Goal: Find specific page/section: Find specific page/section

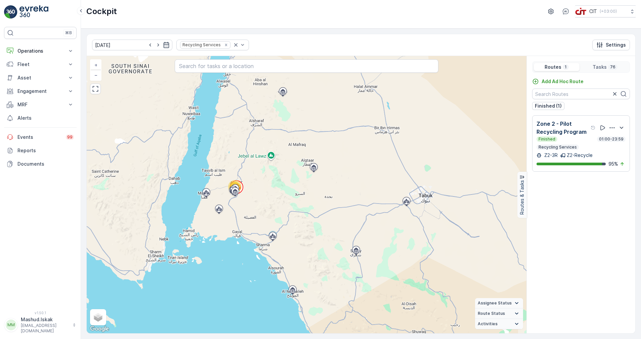
click at [582, 136] on div "Zone 2 - Pilot Recycling Program Finished 01:00-23:59 Recycling Services" at bounding box center [580, 135] width 89 height 30
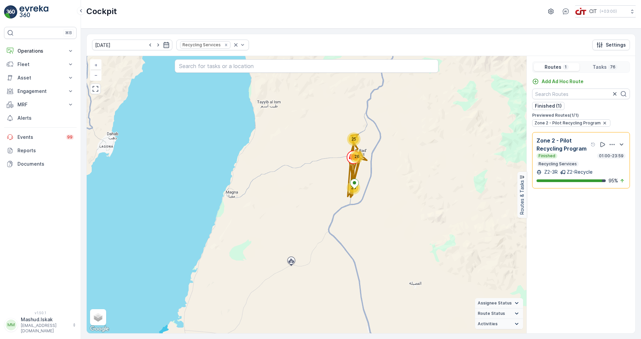
drag, startPoint x: 390, startPoint y: 194, endPoint x: 412, endPoint y: 199, distance: 23.0
click at [412, 199] on div "24 25 26 + − Satellite Roadmap Terrain Hybrid Leaflet Keyboard shortcuts Map Da…" at bounding box center [306, 195] width 439 height 278
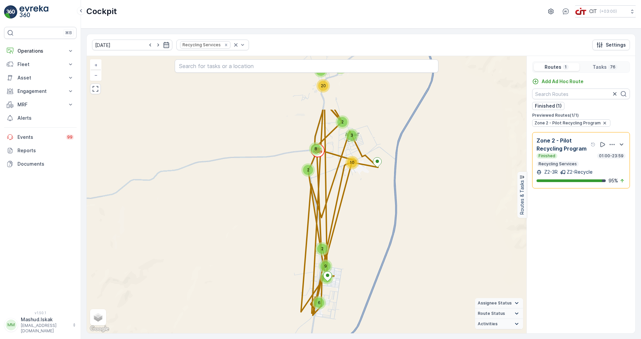
drag, startPoint x: 257, startPoint y: 145, endPoint x: 397, endPoint y: 227, distance: 161.9
click at [397, 227] on div "6 7 9 2 3 2 20 2 8 2 3 10 + − Satellite Roadmap Terrain Hybrid Leaflet Keyboard…" at bounding box center [306, 195] width 439 height 278
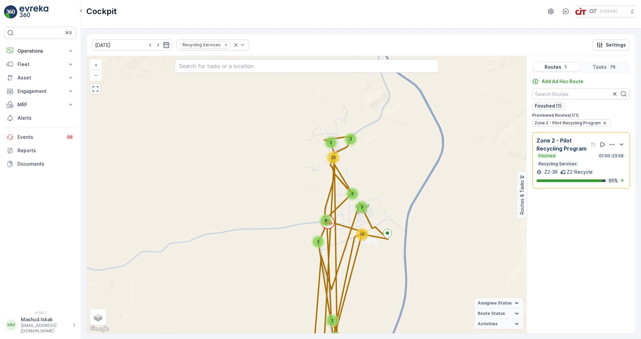
drag, startPoint x: 373, startPoint y: 227, endPoint x: 426, endPoint y: 192, distance: 63.4
click at [384, 298] on div "6 7 9 2 3 2 20 2 8 2 3 10 + − Satellite Roadmap Terrain Hybrid Leaflet Keyboard…" at bounding box center [306, 195] width 439 height 278
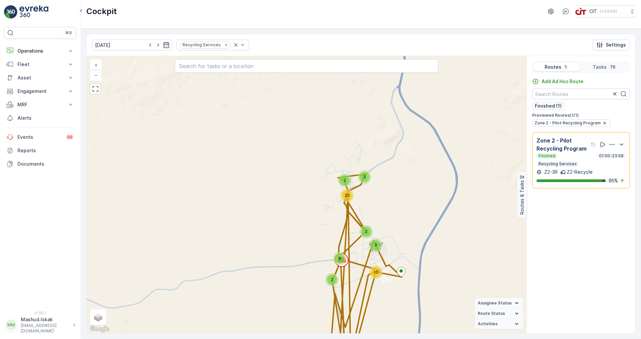
drag, startPoint x: 428, startPoint y: 194, endPoint x: 444, endPoint y: 174, distance: 25.8
click at [444, 174] on div "6 7 9 2 3 2 20 2 8 2 3 10 + − Satellite Roadmap Terrain Hybrid Leaflet Keyboard…" at bounding box center [306, 195] width 439 height 278
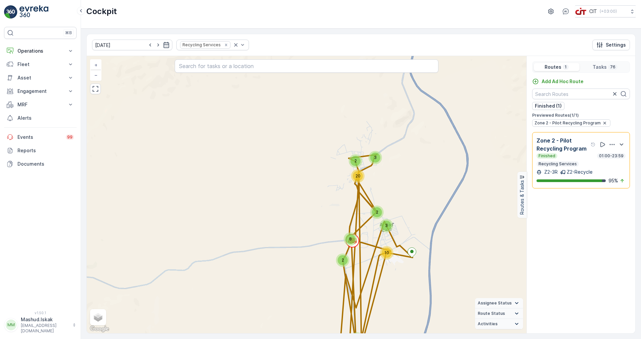
click at [375, 158] on span "3" at bounding box center [375, 157] width 3 height 5
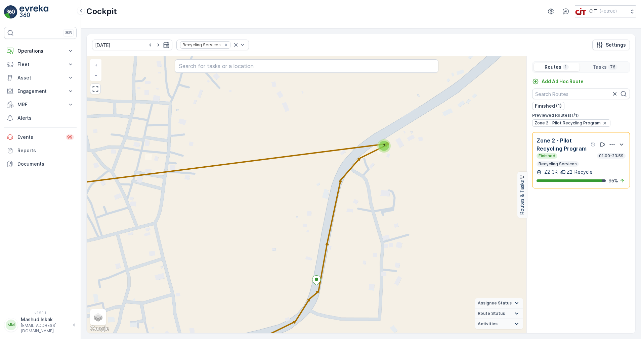
drag, startPoint x: 363, startPoint y: 183, endPoint x: 407, endPoint y: 203, distance: 48.1
click at [407, 203] on div "2 2 2 4 2 3 2 2 2 4 4 4 2 4 2 2 5 2 2 4 4 + − Satellite Roadmap Terrain Hybrid …" at bounding box center [306, 195] width 439 height 278
click at [386, 151] on div "2" at bounding box center [383, 145] width 13 height 13
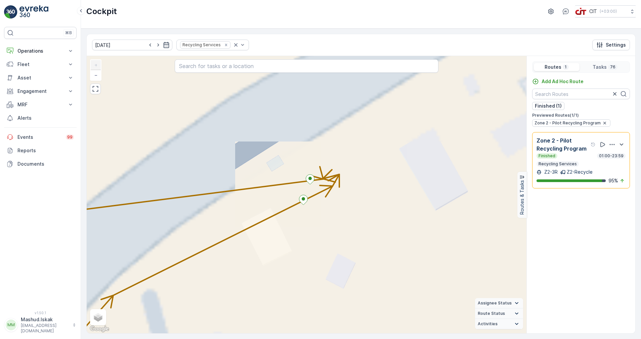
click at [317, 185] on div "2 2 2 4 2 4 3 2 2 2 5 2 2 2 + − Satellite Roadmap Terrain Hybrid Leaflet Keyboa…" at bounding box center [306, 195] width 439 height 278
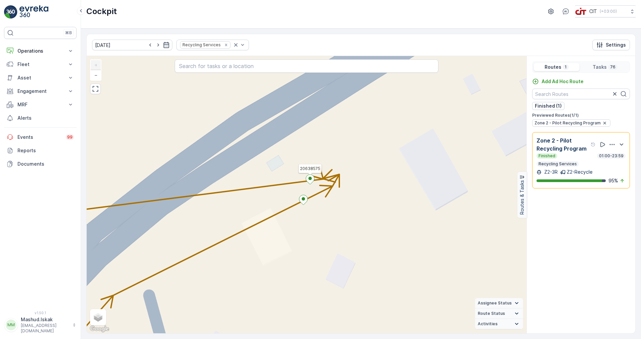
click at [311, 180] on icon at bounding box center [310, 180] width 8 height 10
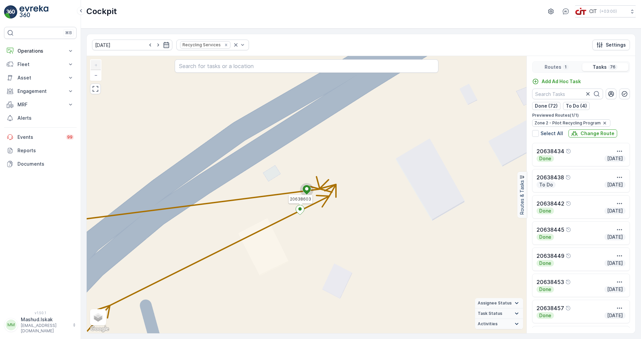
click at [300, 209] on ellipse at bounding box center [299, 208] width 3 height 3
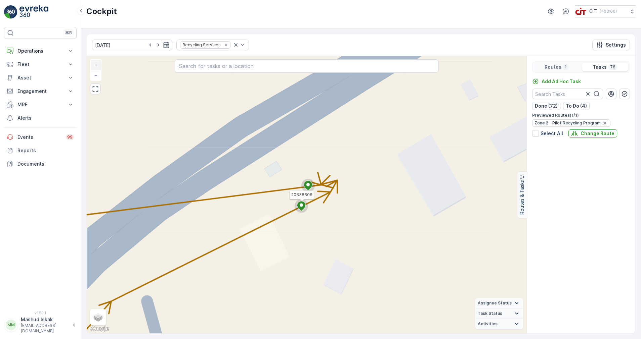
scroll to position [1045, 0]
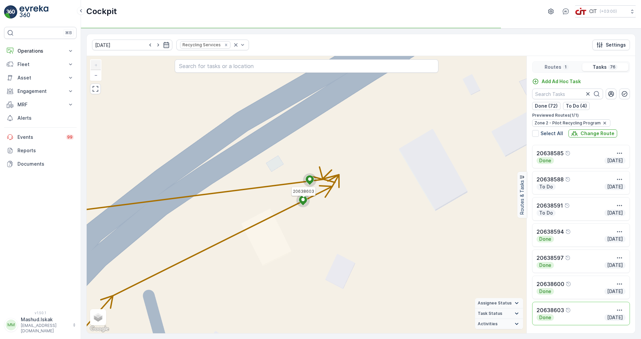
click at [303, 196] on circle at bounding box center [302, 200] width 13 height 13
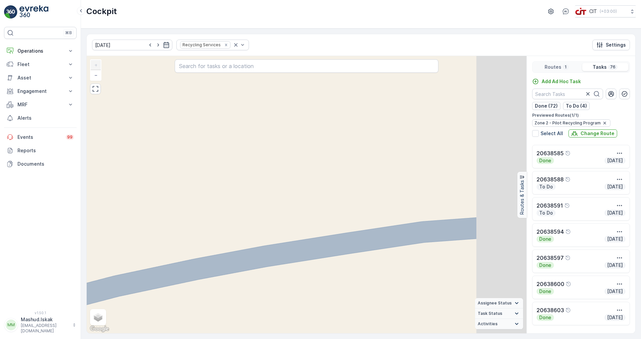
drag, startPoint x: 391, startPoint y: 199, endPoint x: 253, endPoint y: 149, distance: 147.0
click at [254, 149] on div "2 2 2 2 2 3 4 2 2 4 2 2 2 5 + − Satellite Roadmap Terrain Hybrid Leaflet Keyboa…" at bounding box center [306, 195] width 439 height 278
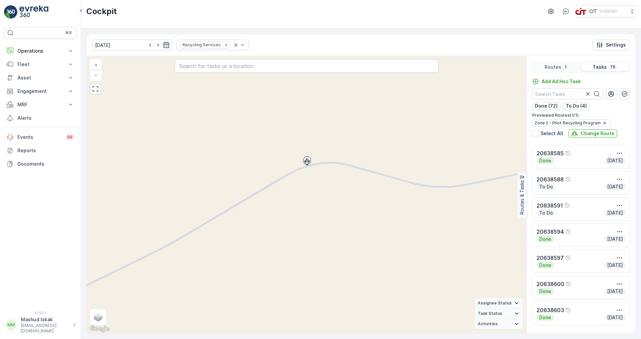
click at [163, 43] on icon "button" at bounding box center [166, 45] width 6 height 6
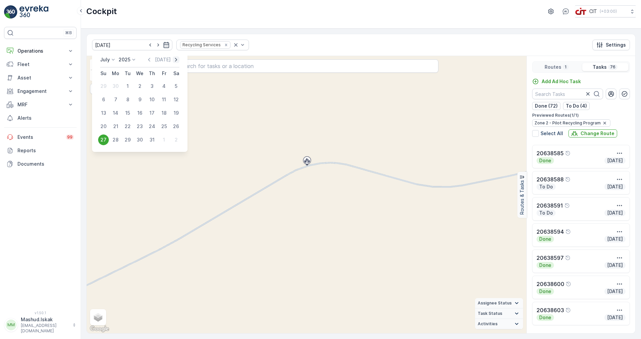
click at [175, 60] on icon "button" at bounding box center [176, 59] width 7 height 7
click at [103, 112] on div "14" at bounding box center [103, 113] width 11 height 11
type input "[DATE]"
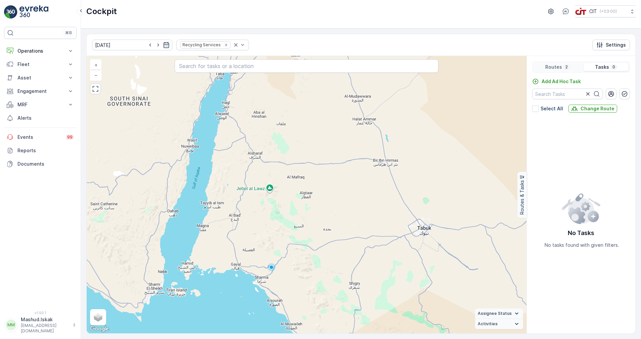
drag, startPoint x: 220, startPoint y: 147, endPoint x: 219, endPoint y: 180, distance: 32.6
click at [219, 180] on div "+ − Satellite Roadmap Terrain Hybrid Leaflet Keyboard shortcuts Map Data Map da…" at bounding box center [306, 195] width 439 height 278
click at [21, 65] on p "Fleet" at bounding box center [40, 64] width 46 height 7
click at [24, 103] on p "Fleet" at bounding box center [23, 104] width 12 height 7
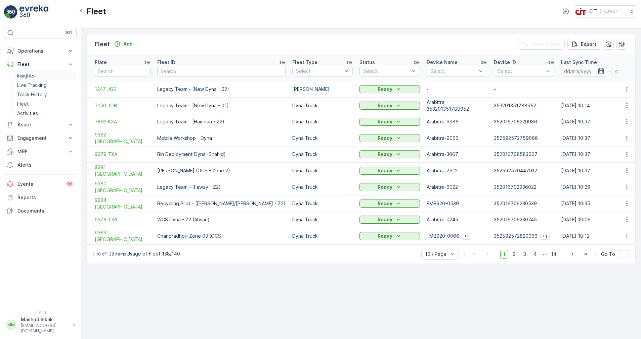
click at [26, 77] on p "Insights" at bounding box center [25, 76] width 17 height 7
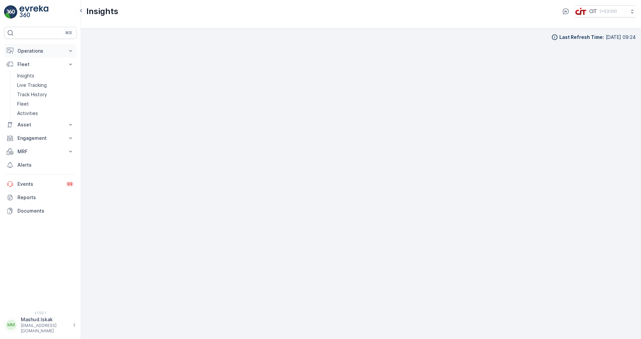
click at [26, 48] on p "Operations" at bounding box center [40, 51] width 46 height 7
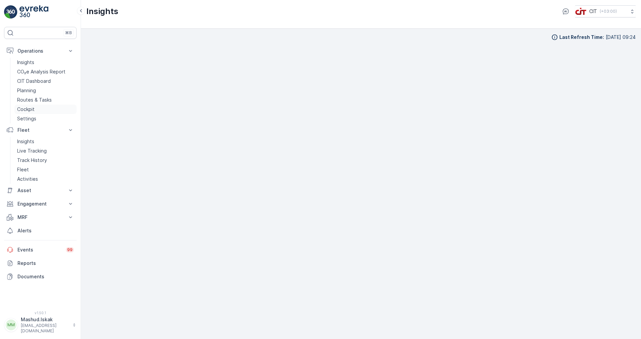
click at [29, 107] on p "Cockpit" at bounding box center [25, 109] width 17 height 7
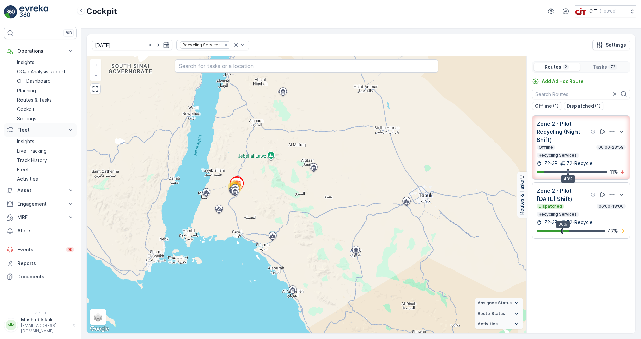
click at [68, 130] on icon at bounding box center [70, 130] width 7 height 7
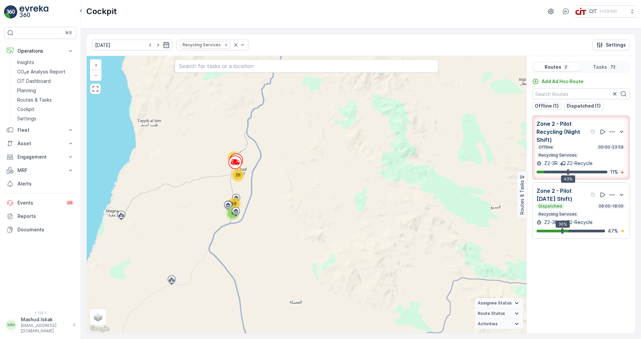
drag, startPoint x: 234, startPoint y: 204, endPoint x: 281, endPoint y: 175, distance: 55.6
click at [281, 175] on div "8 22 16 26 + − Satellite Roadmap Terrain Hybrid Leaflet Keyboard shortcuts Map …" at bounding box center [306, 195] width 439 height 278
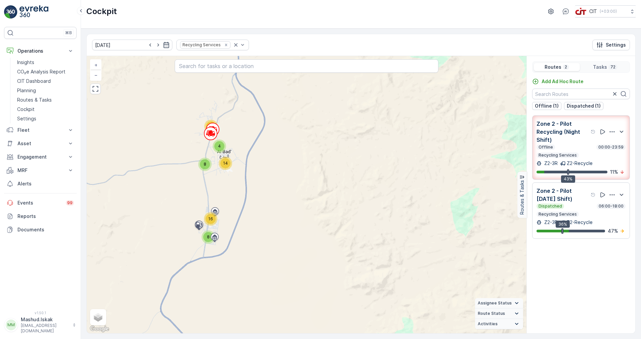
drag, startPoint x: 263, startPoint y: 178, endPoint x: 270, endPoint y: 167, distance: 13.1
click at [270, 167] on div "8 22 16 8 4 14 + − Satellite Roadmap Terrain Hybrid Leaflet Keyboard shortcuts …" at bounding box center [306, 195] width 439 height 278
click at [570, 217] on div "Dispatched 06:00-18:00 Recycling Services" at bounding box center [580, 210] width 89 height 13
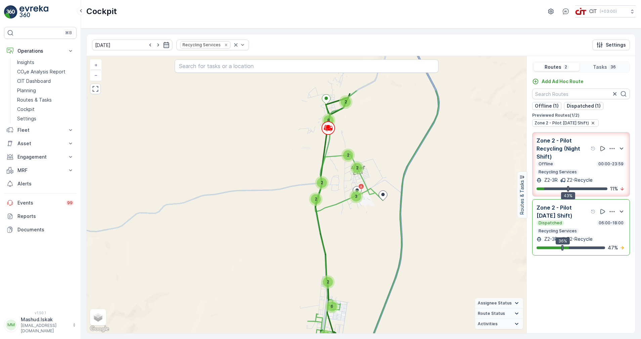
drag, startPoint x: 327, startPoint y: 178, endPoint x: 396, endPoint y: 197, distance: 72.3
click at [396, 203] on div "4 2 8 6 2 2 2 2 2 3 + − Satellite Roadmap Terrain Hybrid Leaflet Keyboard short…" at bounding box center [306, 195] width 439 height 278
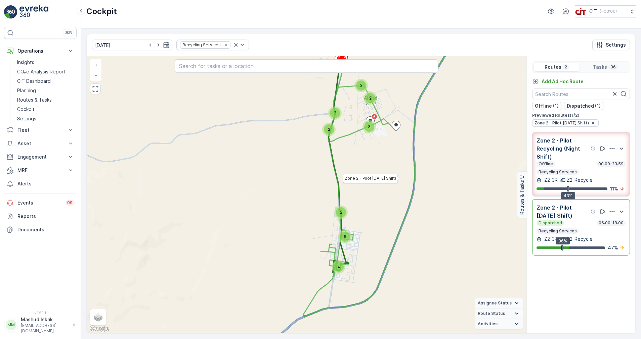
drag, startPoint x: 386, startPoint y: 226, endPoint x: 396, endPoint y: 182, distance: 45.2
click at [396, 182] on div "4 2 8 6 2 2 2 2 2 3 Zone 2 - Pilot [DATE] Shift) + − Satellite Roadmap Terrain …" at bounding box center [306, 195] width 439 height 278
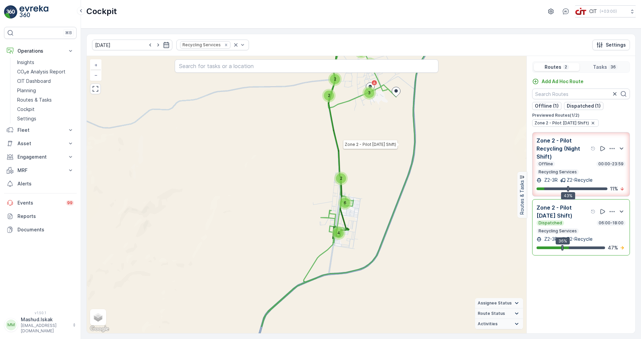
drag, startPoint x: 382, startPoint y: 231, endPoint x: 382, endPoint y: 195, distance: 35.6
click at [382, 195] on div "4 2 8 6 2 2 2 2 2 3 Zone 2 - Pilot [DATE] Shift) + − Satellite Roadmap Terrain …" at bounding box center [306, 195] width 439 height 278
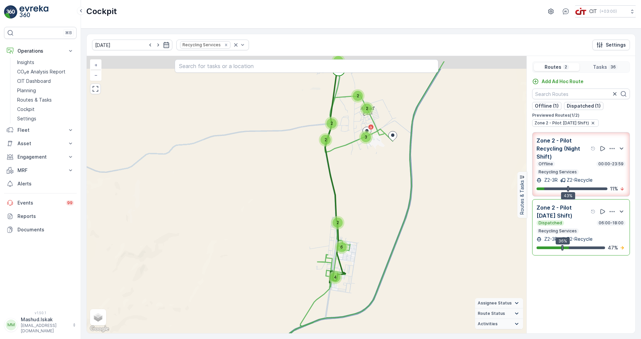
drag, startPoint x: 378, startPoint y: 169, endPoint x: 393, endPoint y: 211, distance: 44.6
click at [393, 211] on div "4 2 8 6 2 2 2 2 2 3 + − Satellite Roadmap Terrain Hybrid Leaflet Keyboard short…" at bounding box center [306, 195] width 439 height 278
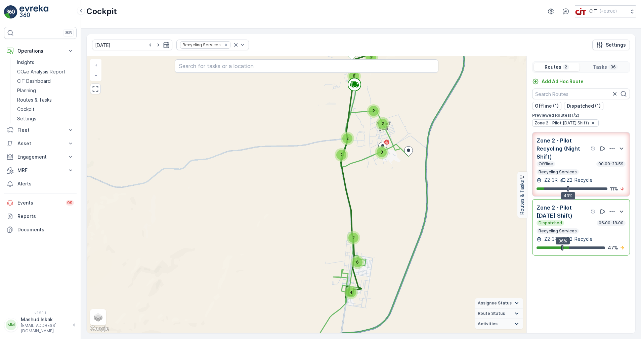
drag, startPoint x: 475, startPoint y: 262, endPoint x: 477, endPoint y: 253, distance: 9.5
click at [477, 253] on div "4 2 8 6 2 2 2 2 2 3 + − Satellite Roadmap Terrain Hybrid Leaflet Keyboard short…" at bounding box center [306, 195] width 439 height 278
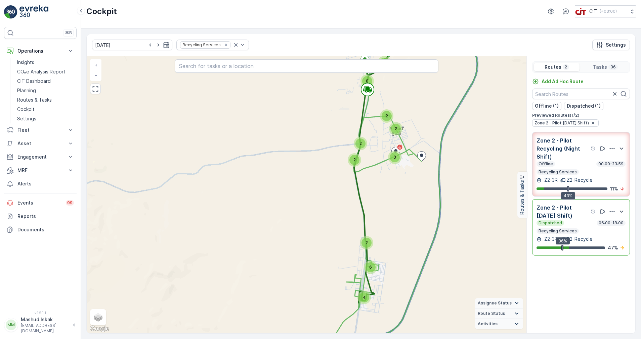
drag, startPoint x: 393, startPoint y: 220, endPoint x: 406, endPoint y: 223, distance: 13.4
click at [406, 223] on div "4 2 8 6 2 2 2 2 2 3 + − Satellite Roadmap Terrain Hybrid Leaflet Keyboard short…" at bounding box center [306, 195] width 439 height 278
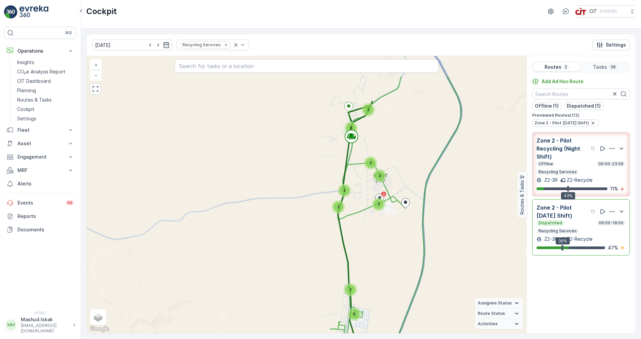
drag, startPoint x: 407, startPoint y: 209, endPoint x: 391, endPoint y: 257, distance: 51.3
click at [391, 257] on div "4 2 8 6 2 2 2 2 2 3 + − Satellite Roadmap Terrain Hybrid Leaflet Keyboard short…" at bounding box center [306, 195] width 439 height 278
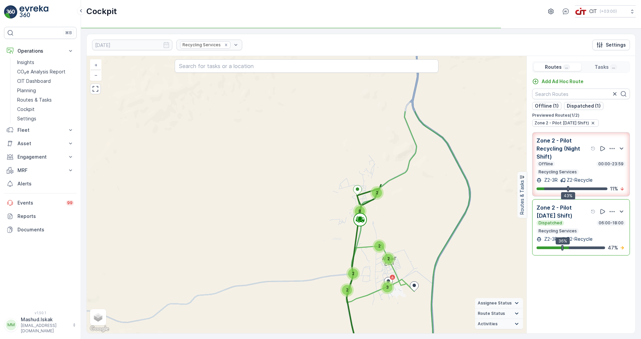
drag, startPoint x: 391, startPoint y: 147, endPoint x: 395, endPoint y: 214, distance: 66.9
click at [395, 214] on div "4 2 8 6 2 2 2 2 2 3 + − Satellite Roadmap Terrain Hybrid Leaflet Keyboard short…" at bounding box center [306, 195] width 439 height 278
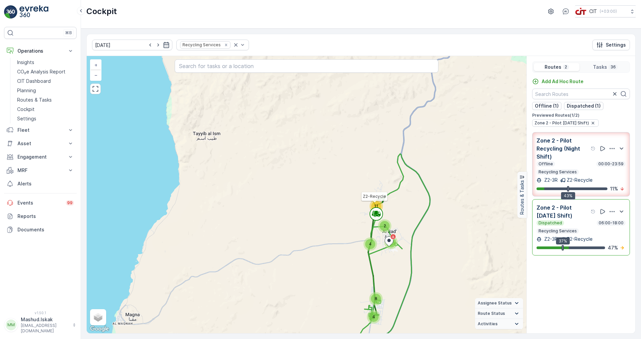
click at [378, 215] on icon at bounding box center [375, 213] width 13 height 13
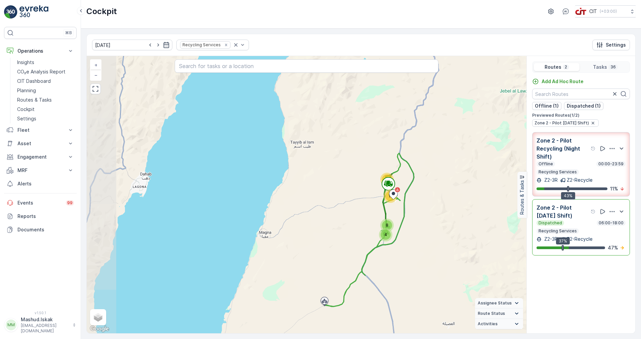
drag, startPoint x: 414, startPoint y: 206, endPoint x: 413, endPoint y: 167, distance: 39.0
click at [413, 167] on icon at bounding box center [368, 229] width 89 height 153
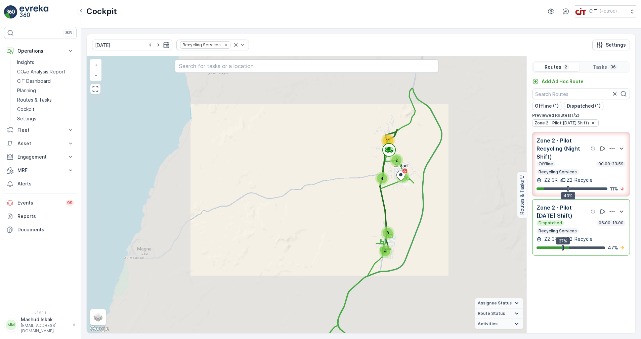
drag, startPoint x: 408, startPoint y: 208, endPoint x: 405, endPoint y: 224, distance: 15.3
click at [405, 224] on div "2 8 2 6 2 2 2 3 4 11 8 2 4 6 + − Satellite Roadmap Terrain Hybrid Leaflet Keybo…" at bounding box center [306, 195] width 439 height 278
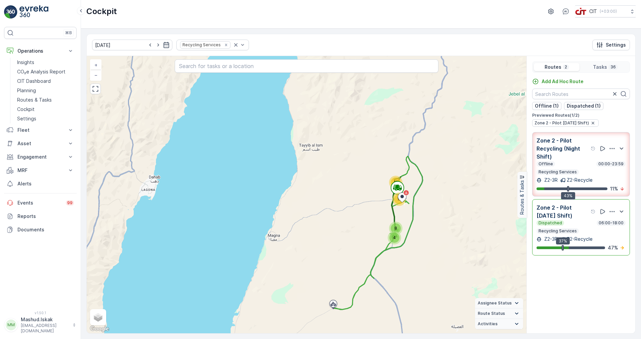
click at [404, 214] on div "4 11 8 12 + − Satellite Roadmap Terrain Hybrid Leaflet Keyboard shortcuts Map D…" at bounding box center [306, 195] width 439 height 278
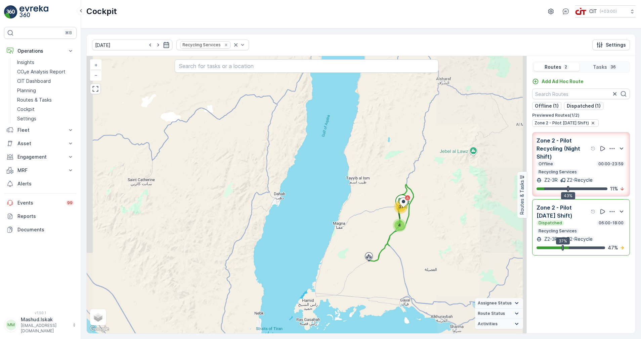
click at [593, 150] on icon "Help Tooltip Icon" at bounding box center [592, 148] width 5 height 5
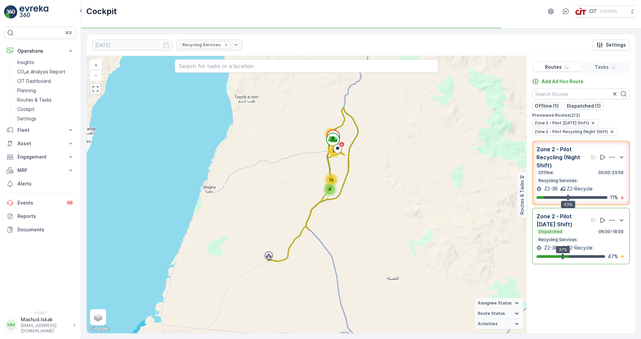
click at [586, 166] on p "Zone 2 - Pilot Recycling (Night Shift)" at bounding box center [562, 157] width 53 height 24
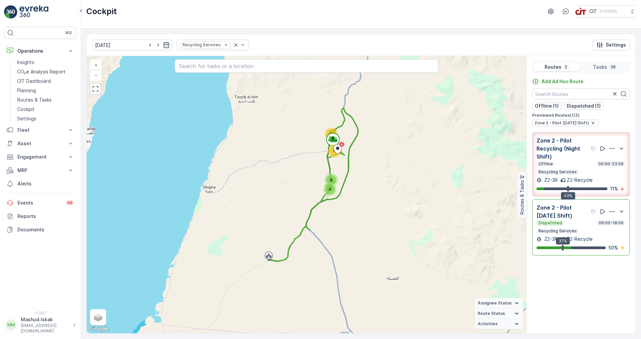
click at [581, 159] on p "Zone 2 - Pilot Recycling (Night Shift)" at bounding box center [562, 149] width 53 height 24
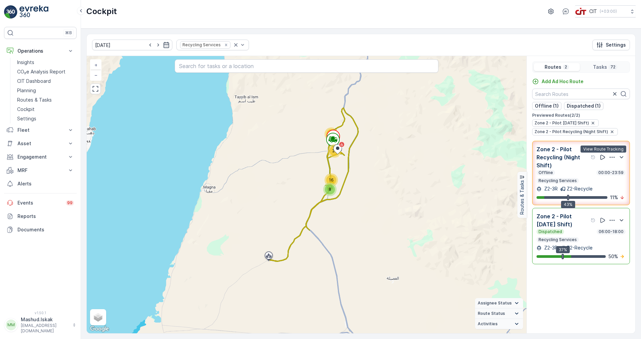
click at [602, 158] on icon at bounding box center [602, 157] width 7 height 7
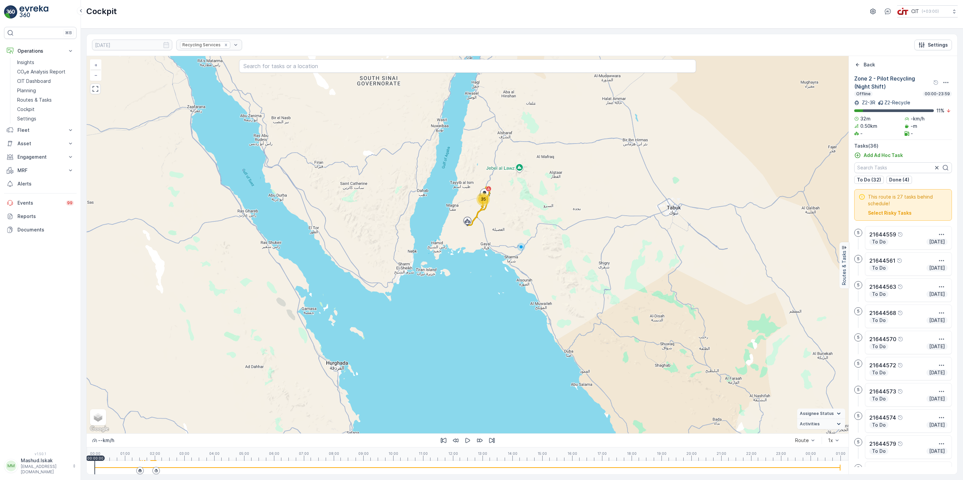
click at [486, 203] on div "35" at bounding box center [483, 199] width 10 height 10
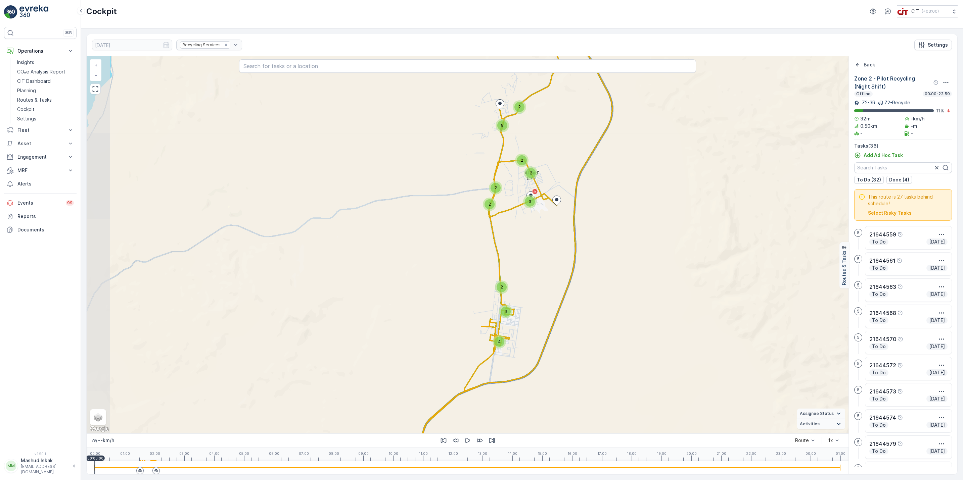
drag, startPoint x: 509, startPoint y: 255, endPoint x: 563, endPoint y: 236, distance: 58.0
click at [563, 236] on div "4 2 8 2 6 2 2 2 2 3 + − Satellite Roadmap Terrain Hybrid Leaflet Keyboard short…" at bounding box center [468, 245] width 762 height 378
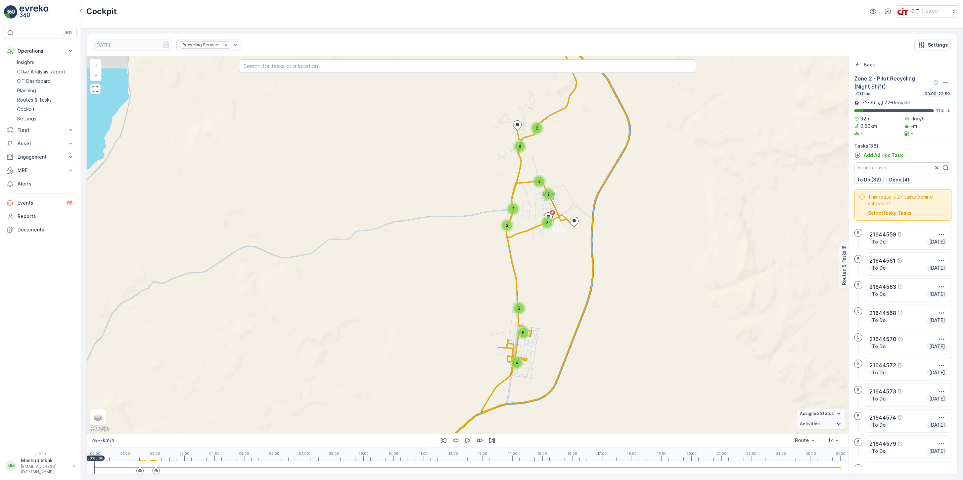
drag, startPoint x: 559, startPoint y: 259, endPoint x: 576, endPoint y: 280, distance: 27.4
click at [576, 280] on div "4 2 8 2 6 2 2 2 2 3 + − Satellite Roadmap Terrain Hybrid Leaflet Keyboard short…" at bounding box center [468, 245] width 762 height 378
click at [466, 339] on icon "button" at bounding box center [467, 440] width 7 height 7
drag, startPoint x: 98, startPoint y: 468, endPoint x: 119, endPoint y: 469, distance: 21.2
click at [119, 339] on div at bounding box center [468, 468] width 746 height 1
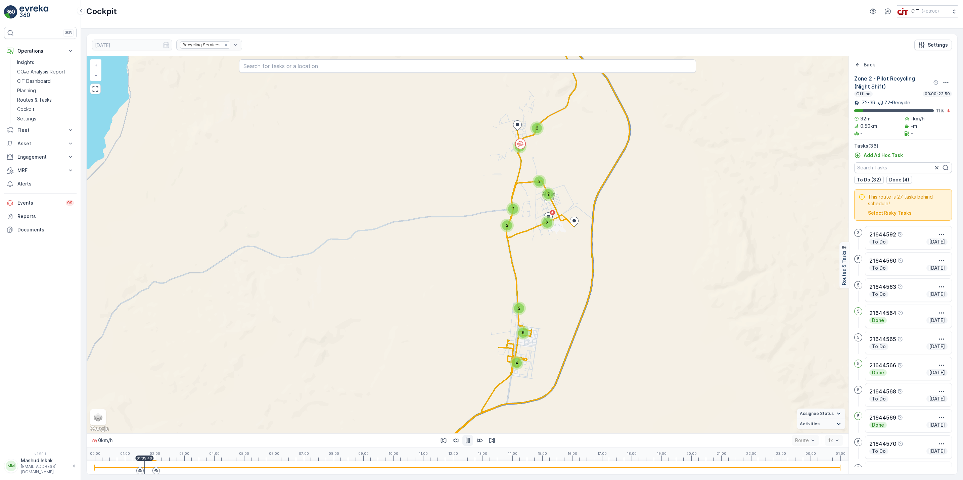
drag, startPoint x: 119, startPoint y: 469, endPoint x: 144, endPoint y: 472, distance: 25.6
click at [144, 339] on div at bounding box center [144, 467] width 1 height 13
drag, startPoint x: 145, startPoint y: 472, endPoint x: 140, endPoint y: 474, distance: 5.5
click at [140, 339] on div at bounding box center [468, 467] width 746 height 13
drag, startPoint x: 144, startPoint y: 467, endPoint x: 159, endPoint y: 468, distance: 15.2
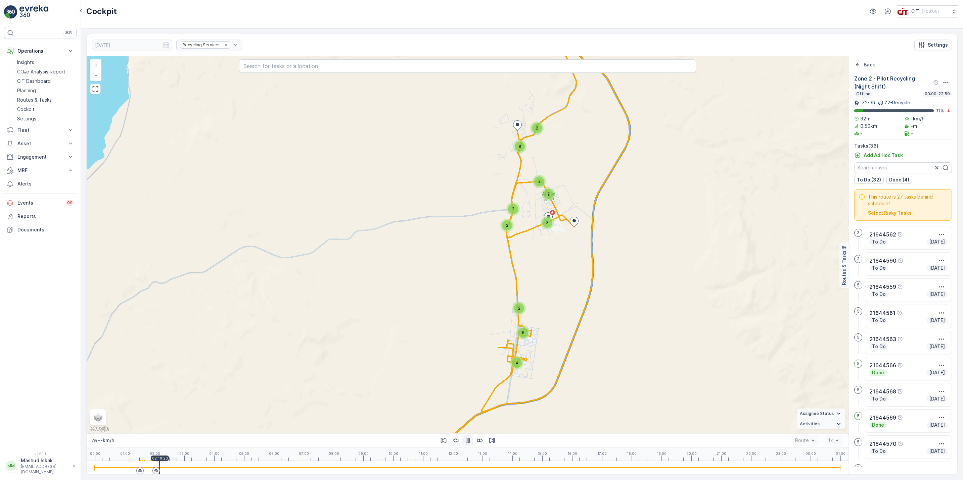
click at [159, 339] on div at bounding box center [468, 467] width 746 height 13
drag, startPoint x: 160, startPoint y: 465, endPoint x: 376, endPoint y: 479, distance: 215.6
click at [342, 339] on div "[DATE] Recycling Services Settings 2 2 2 2 3 2 8 6 4 2 + − Satellite Roadmap Te…" at bounding box center [522, 255] width 882 height 452
drag, startPoint x: 342, startPoint y: 465, endPoint x: 409, endPoint y: 465, distance: 66.8
click at [409, 339] on div at bounding box center [468, 467] width 746 height 13
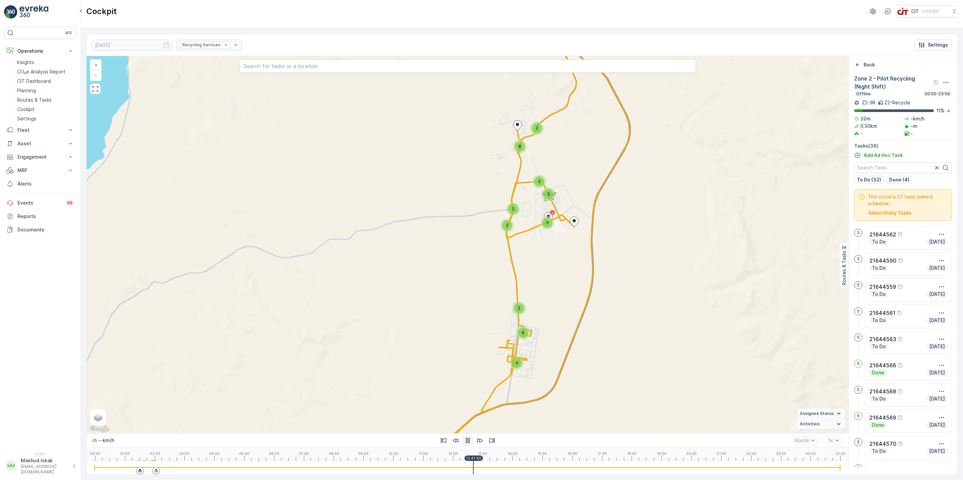
drag, startPoint x: 418, startPoint y: 469, endPoint x: 475, endPoint y: 471, distance: 57.1
click at [474, 339] on div at bounding box center [473, 467] width 1 height 13
drag, startPoint x: 952, startPoint y: 274, endPoint x: 952, endPoint y: 255, distance: 18.8
click at [640, 255] on div "Zone 2 - Pilot Recycling (Night Shift) Offline 00:00-23:59 Z2-3R Z2-Recycle 11 …" at bounding box center [903, 272] width 108 height 395
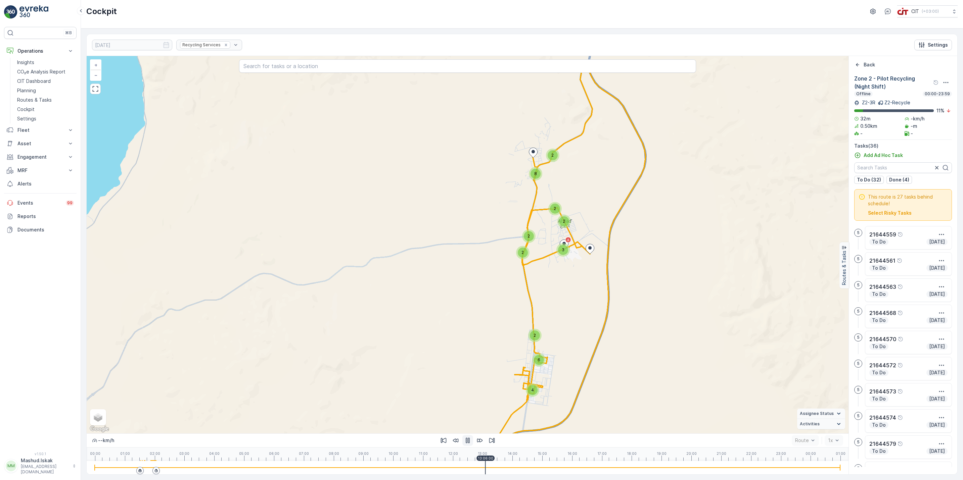
drag, startPoint x: 543, startPoint y: 251, endPoint x: 563, endPoint y: 281, distance: 36.6
click at [563, 281] on div "2 2 2 2 3 2 8 6 4 2 + − Satellite Roadmap Terrain Hybrid Leaflet Keyboard short…" at bounding box center [468, 245] width 762 height 378
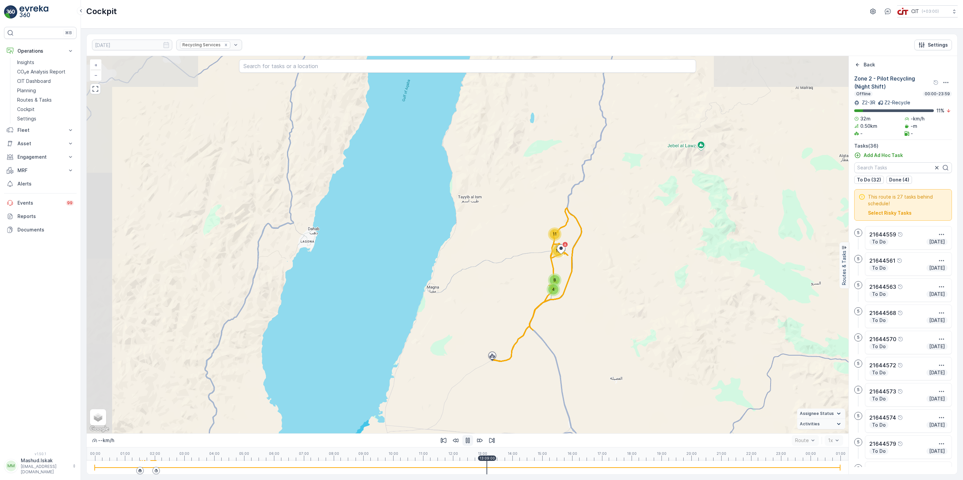
drag, startPoint x: 567, startPoint y: 272, endPoint x: 568, endPoint y: 290, distance: 18.2
click at [568, 290] on div "4 11 8 12 + − Satellite Roadmap Terrain Hybrid Leaflet Keyboard shortcuts Map D…" at bounding box center [468, 245] width 762 height 378
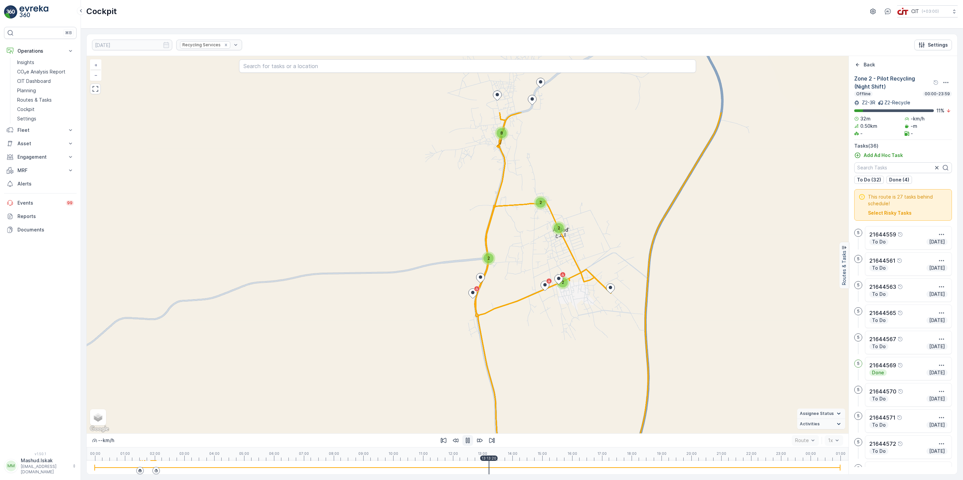
drag, startPoint x: 558, startPoint y: 271, endPoint x: 576, endPoint y: 351, distance: 81.9
click at [576, 339] on div "2 8 2 2 2 2 2 2 2 + − Satellite Roadmap Terrain Hybrid Leaflet Keyboard shortcu…" at bounding box center [468, 245] width 762 height 378
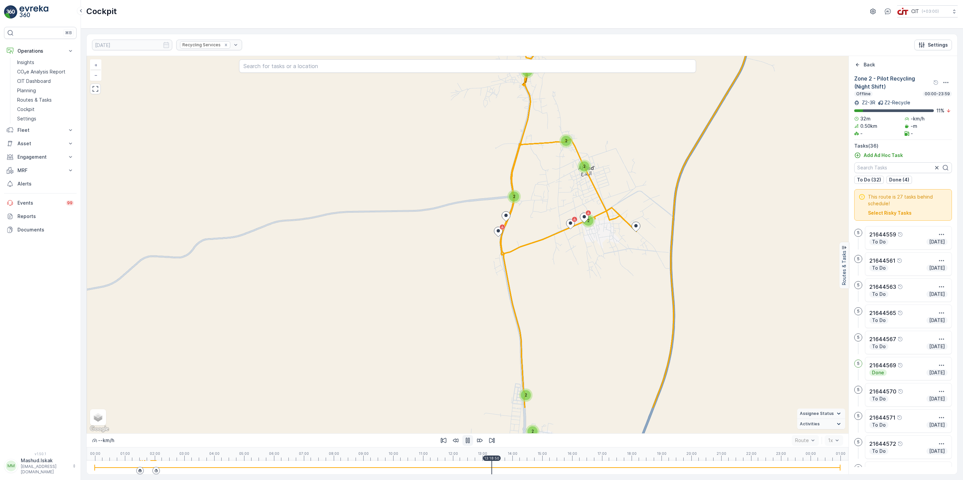
drag, startPoint x: 471, startPoint y: 379, endPoint x: 498, endPoint y: 318, distance: 66.8
click at [498, 318] on div "2 8 2 2 2 2 2 2 2 + − Satellite Roadmap Terrain Hybrid Leaflet Keyboard shortcu…" at bounding box center [468, 245] width 762 height 378
click at [157, 339] on icon at bounding box center [156, 470] width 3 height 3
click at [141, 339] on icon at bounding box center [140, 471] width 4 height 4
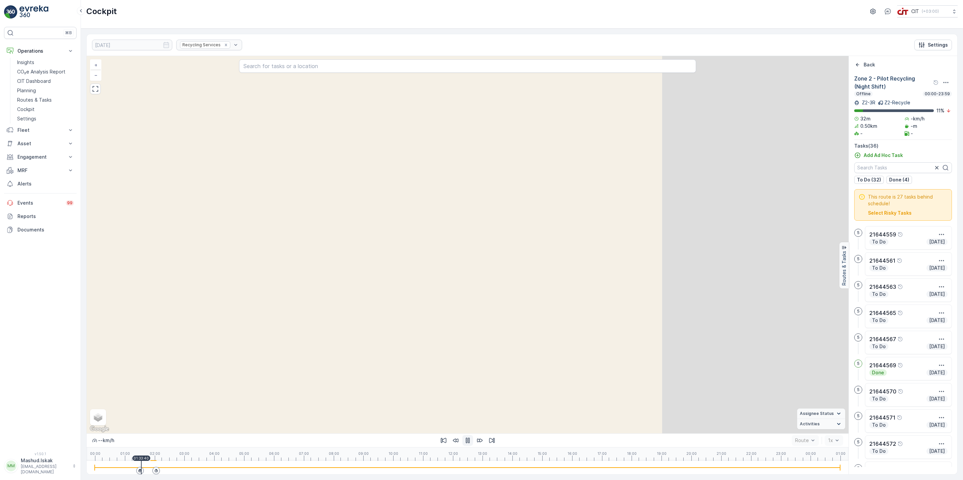
drag, startPoint x: 579, startPoint y: 319, endPoint x: 365, endPoint y: 365, distance: 219.3
click at [365, 339] on div "2 2 2 2 + − Satellite Roadmap Terrain Hybrid Leaflet Keyboard shortcuts Map Dat…" at bounding box center [468, 245] width 762 height 378
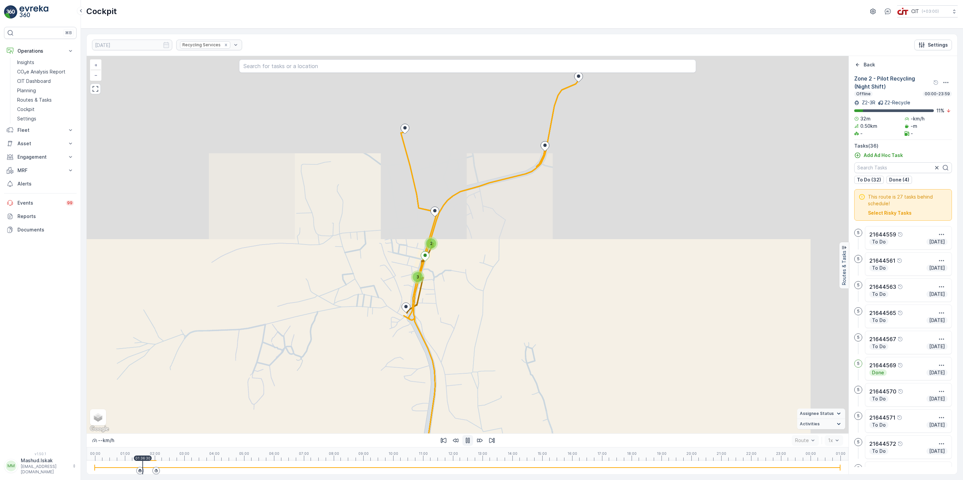
drag, startPoint x: 412, startPoint y: 312, endPoint x: 362, endPoint y: 372, distance: 78.7
click at [362, 339] on div "2 3 2 2 2 + − Satellite Roadmap Terrain Hybrid Leaflet Keyboard shortcuts Map D…" at bounding box center [468, 245] width 762 height 378
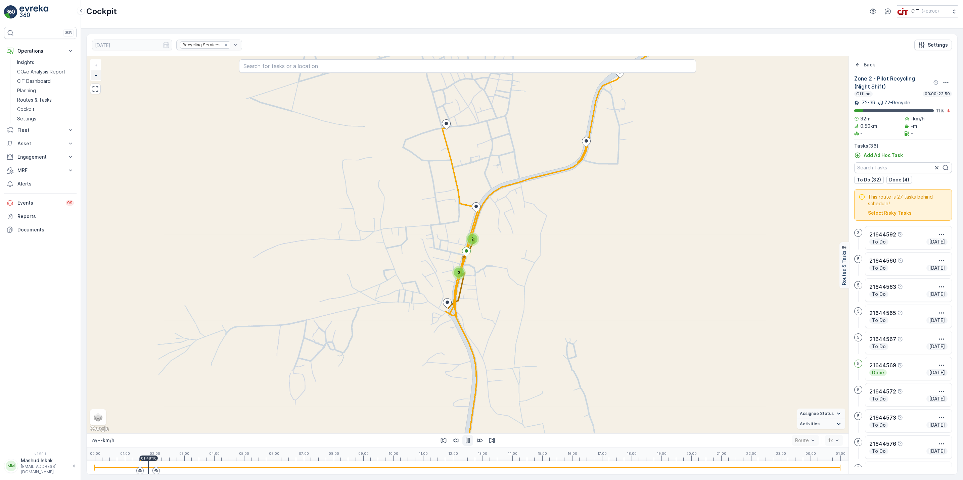
click at [96, 80] on link "−" at bounding box center [96, 75] width 10 height 10
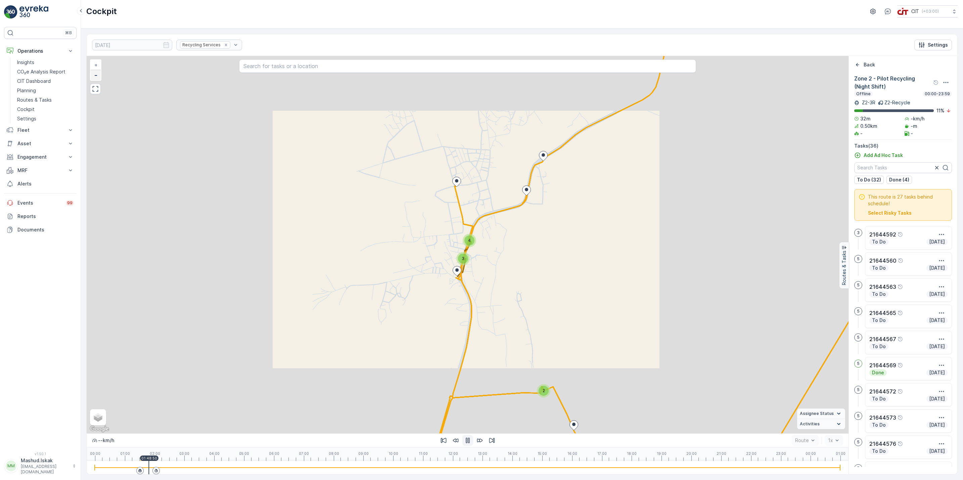
click at [96, 80] on link "−" at bounding box center [96, 75] width 10 height 10
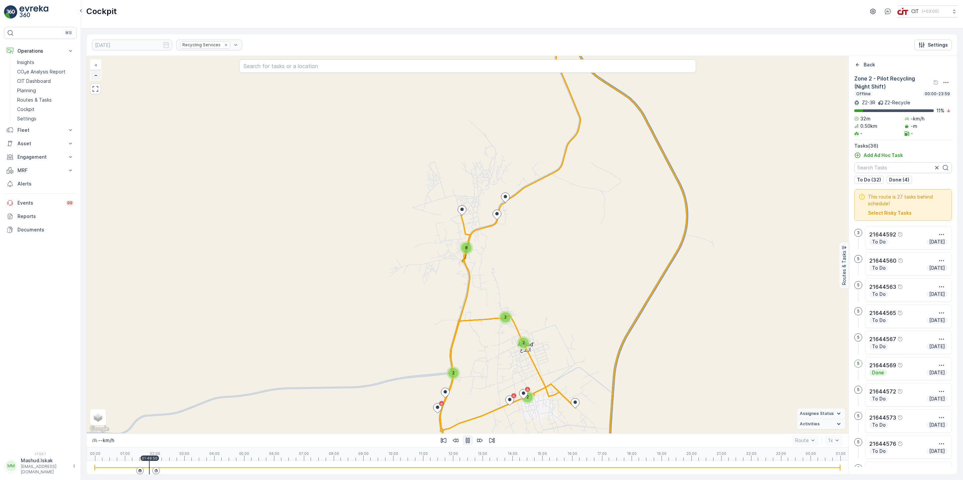
click at [96, 80] on link "−" at bounding box center [96, 75] width 10 height 10
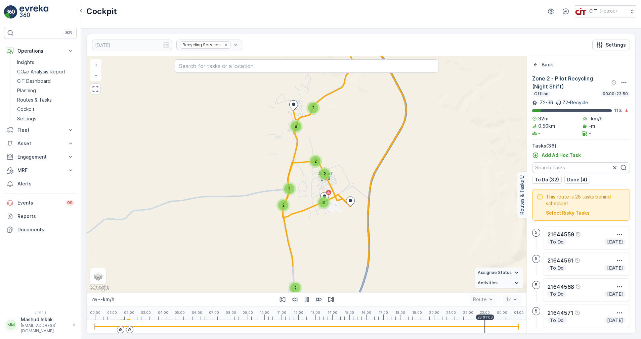
drag, startPoint x: 396, startPoint y: 189, endPoint x: 386, endPoint y: 139, distance: 50.8
click at [386, 139] on div "2 2 2 2 3 2 8 6 4 2 + − Satellite Roadmap Terrain Hybrid Leaflet Keyboard short…" at bounding box center [306, 174] width 439 height 237
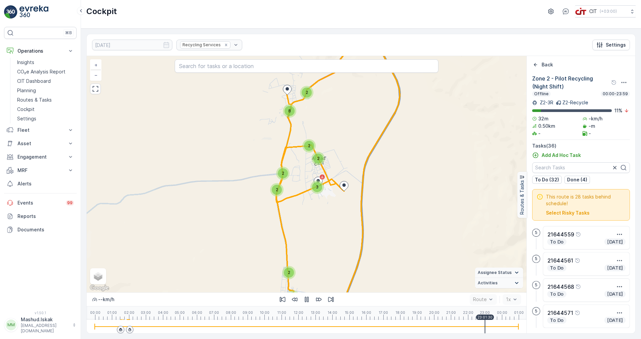
drag, startPoint x: 397, startPoint y: 164, endPoint x: 391, endPoint y: 149, distance: 16.4
click at [391, 149] on div "2 2 2 2 3 2 8 6 4 2 + − Satellite Roadmap Terrain Hybrid Leaflet Keyboard short…" at bounding box center [306, 174] width 439 height 237
click at [98, 78] on link "−" at bounding box center [96, 75] width 10 height 10
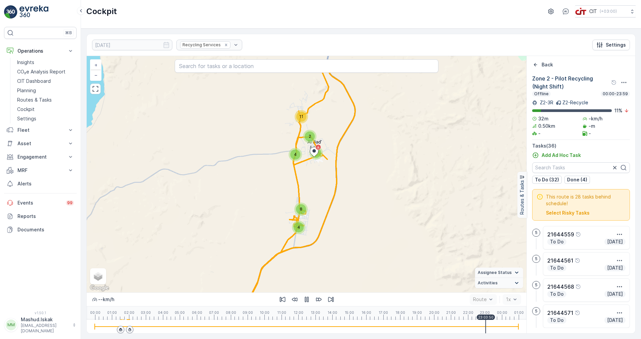
drag, startPoint x: 391, startPoint y: 185, endPoint x: 392, endPoint y: 173, distance: 11.8
click at [392, 173] on div "4 11 8 2 4 6 + − Satellite Roadmap Terrain Hybrid Leaflet Keyboard shortcuts Ma…" at bounding box center [306, 174] width 439 height 237
click at [534, 64] on icon "Back" at bounding box center [535, 64] width 7 height 7
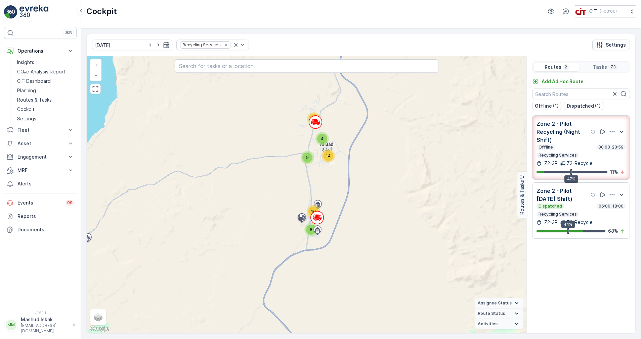
drag, startPoint x: 403, startPoint y: 215, endPoint x: 415, endPoint y: 218, distance: 12.6
click at [415, 218] on div "4 14 22 16 8 9 + − Satellite Roadmap Terrain Hybrid Leaflet Keyboard shortcuts …" at bounding box center [306, 195] width 439 height 278
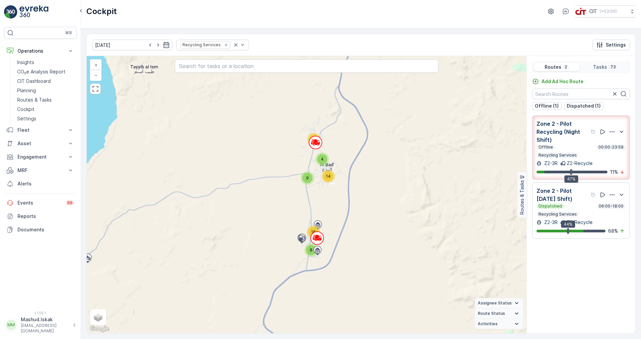
click at [571, 203] on p "Zone 2 - Pilot [DATE] Shift)" at bounding box center [562, 195] width 53 height 16
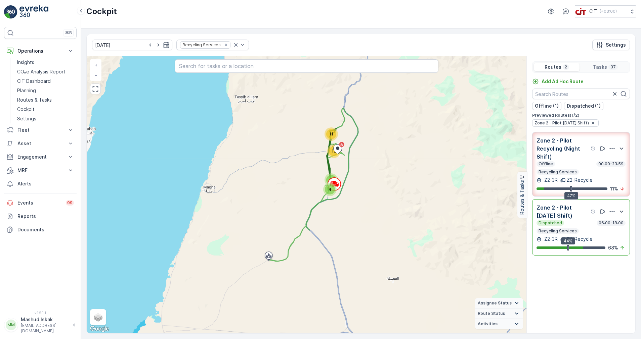
click at [583, 220] on p "Zone 2 - Pilot [DATE] Shift)" at bounding box center [562, 212] width 53 height 16
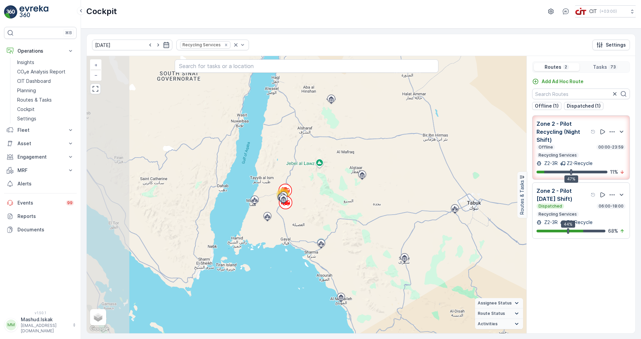
drag, startPoint x: 279, startPoint y: 199, endPoint x: 327, endPoint y: 206, distance: 48.6
click at [327, 206] on div "73 + − Satellite Roadmap Terrain Hybrid Leaflet Keyboard shortcuts Map Data Map…" at bounding box center [306, 195] width 439 height 278
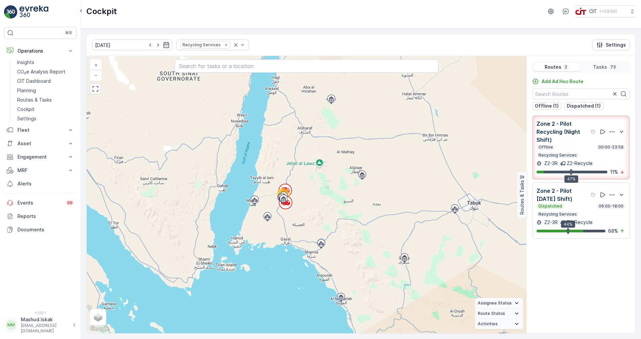
click at [573, 203] on p "Zone 2 - Pilot [DATE] Shift)" at bounding box center [562, 195] width 53 height 16
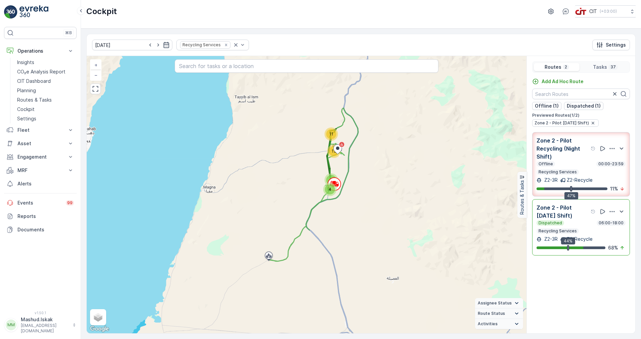
click at [578, 220] on p "Zone 2 - Pilot [DATE] Shift)" at bounding box center [562, 212] width 53 height 16
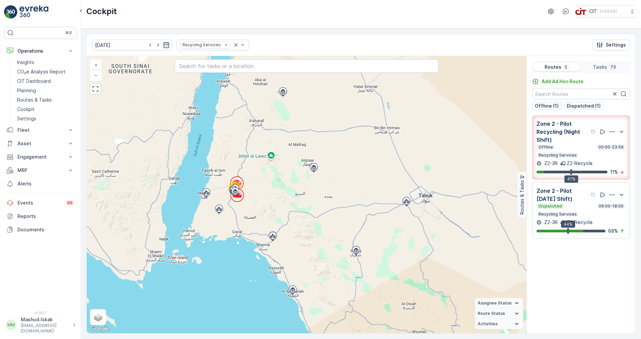
click at [578, 209] on div "Dispatched 06:00-18:00" at bounding box center [580, 206] width 89 height 5
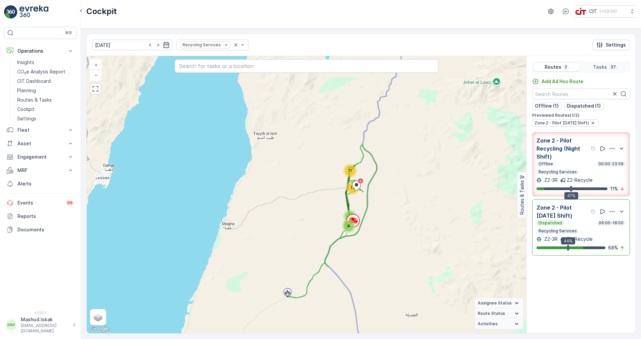
drag, startPoint x: 407, startPoint y: 182, endPoint x: 417, endPoint y: 200, distance: 21.0
click at [417, 200] on div "4 11 8 13 + − Satellite Roadmap Terrain Hybrid Leaflet Keyboard shortcuts Map D…" at bounding box center [306, 195] width 439 height 278
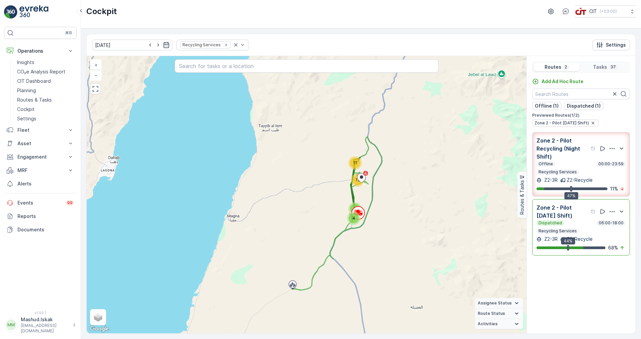
drag, startPoint x: 376, startPoint y: 201, endPoint x: 381, endPoint y: 194, distance: 9.2
click at [381, 194] on div "11 8 4 13 + − Satellite Roadmap Terrain Hybrid Leaflet Keyboard shortcuts Map D…" at bounding box center [306, 195] width 439 height 278
